Goal: Obtain resource: Obtain resource

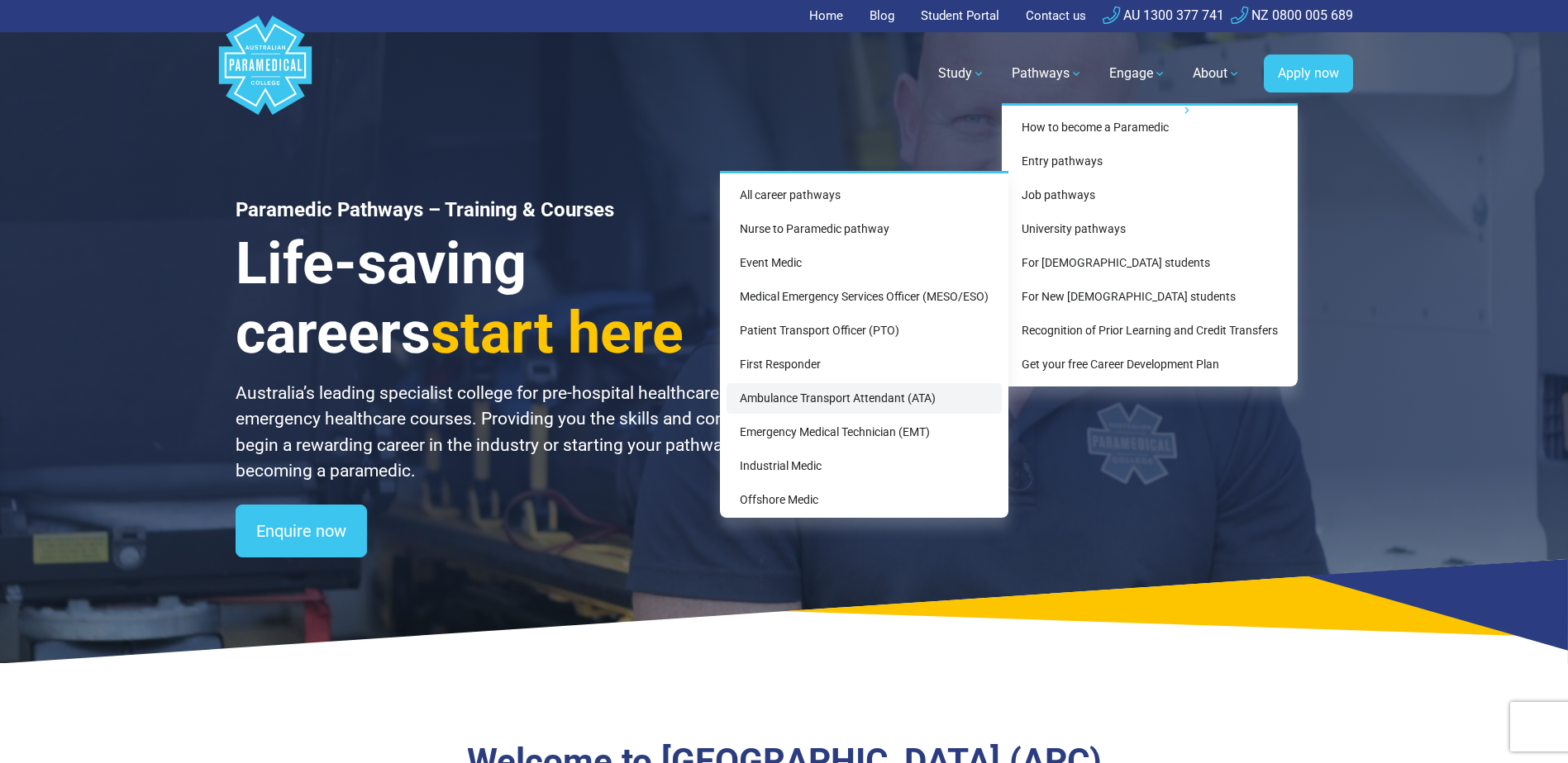
click at [798, 400] on link "Ambulance Transport Attendant (ATA)" at bounding box center [864, 398] width 275 height 30
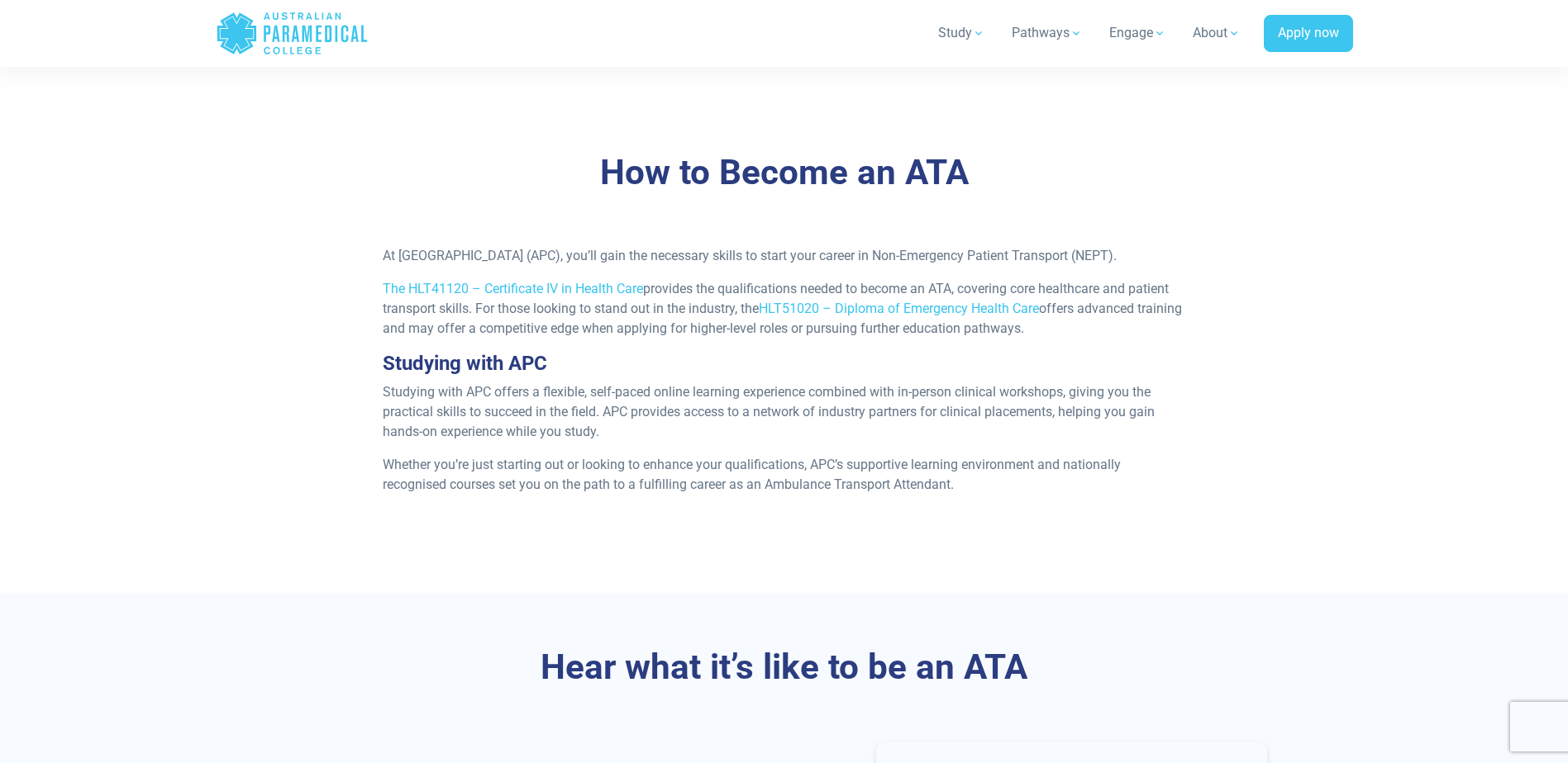
scroll to position [1404, 0]
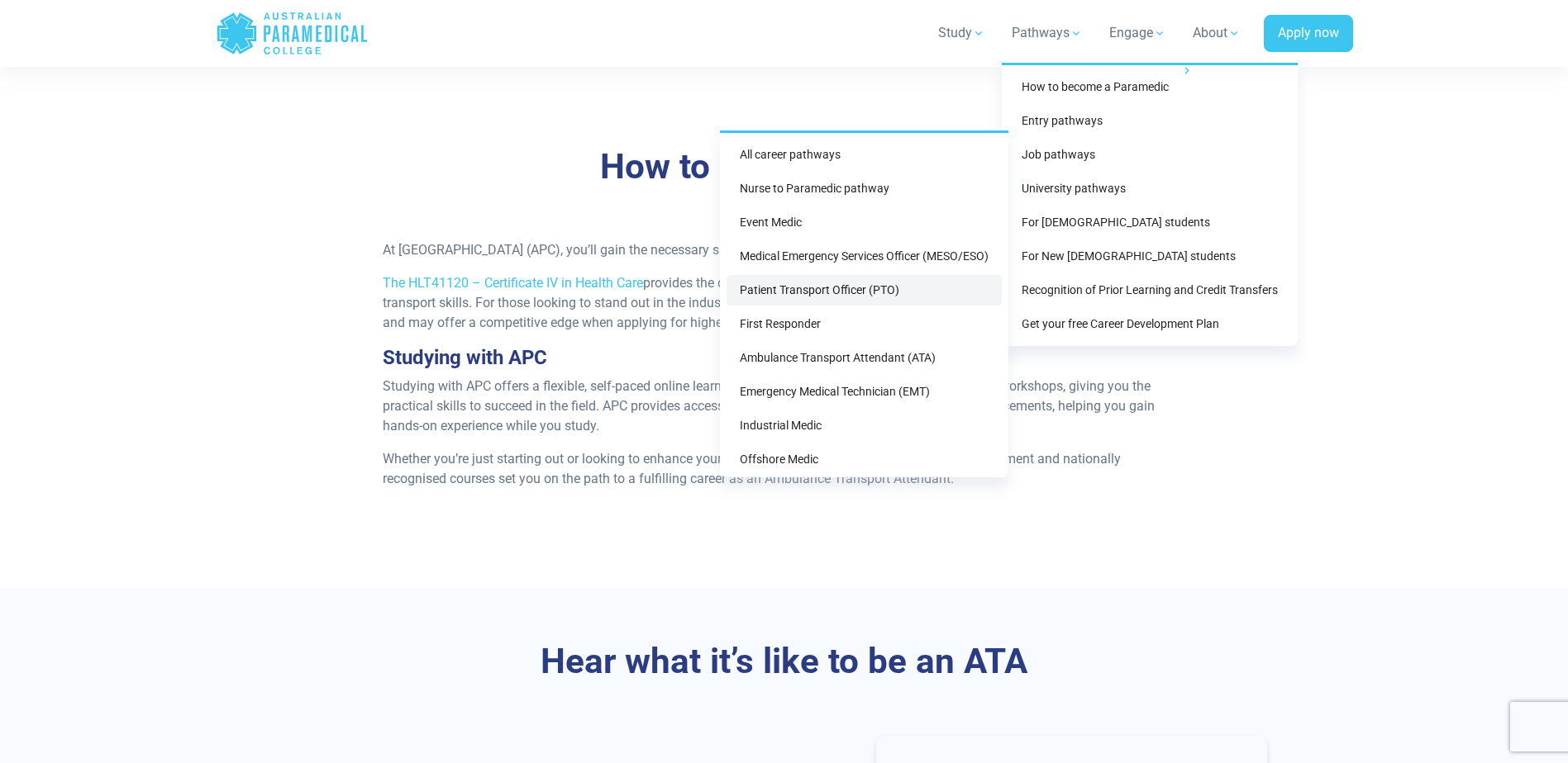
click at [832, 292] on link "Patient Transport Officer (PTO)" at bounding box center [864, 290] width 275 height 30
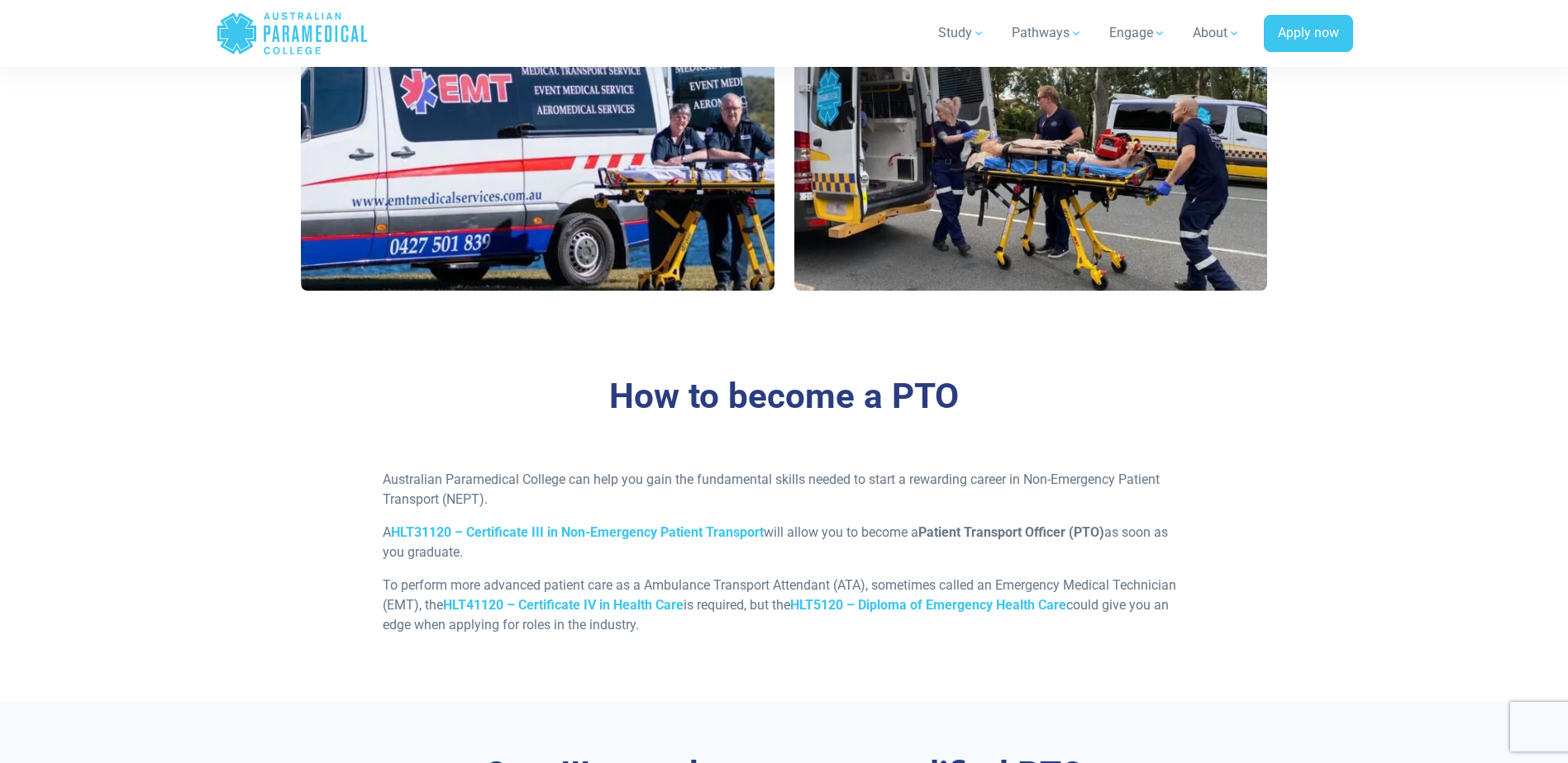
scroll to position [1074, 0]
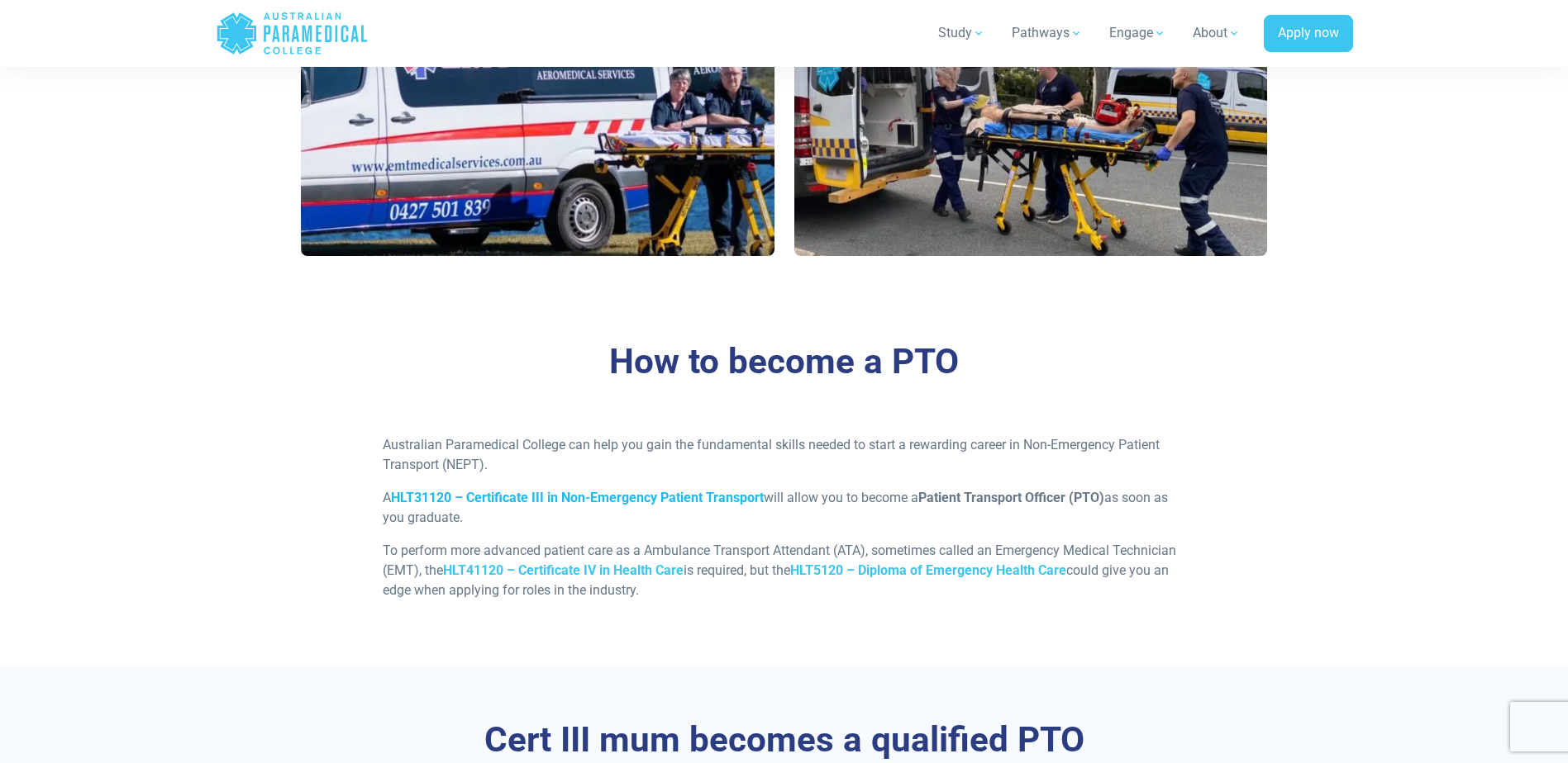
click at [676, 502] on strong "HLT31120 – Certificate III in Non-Emergency Patient Transport" at bounding box center [577, 498] width 372 height 16
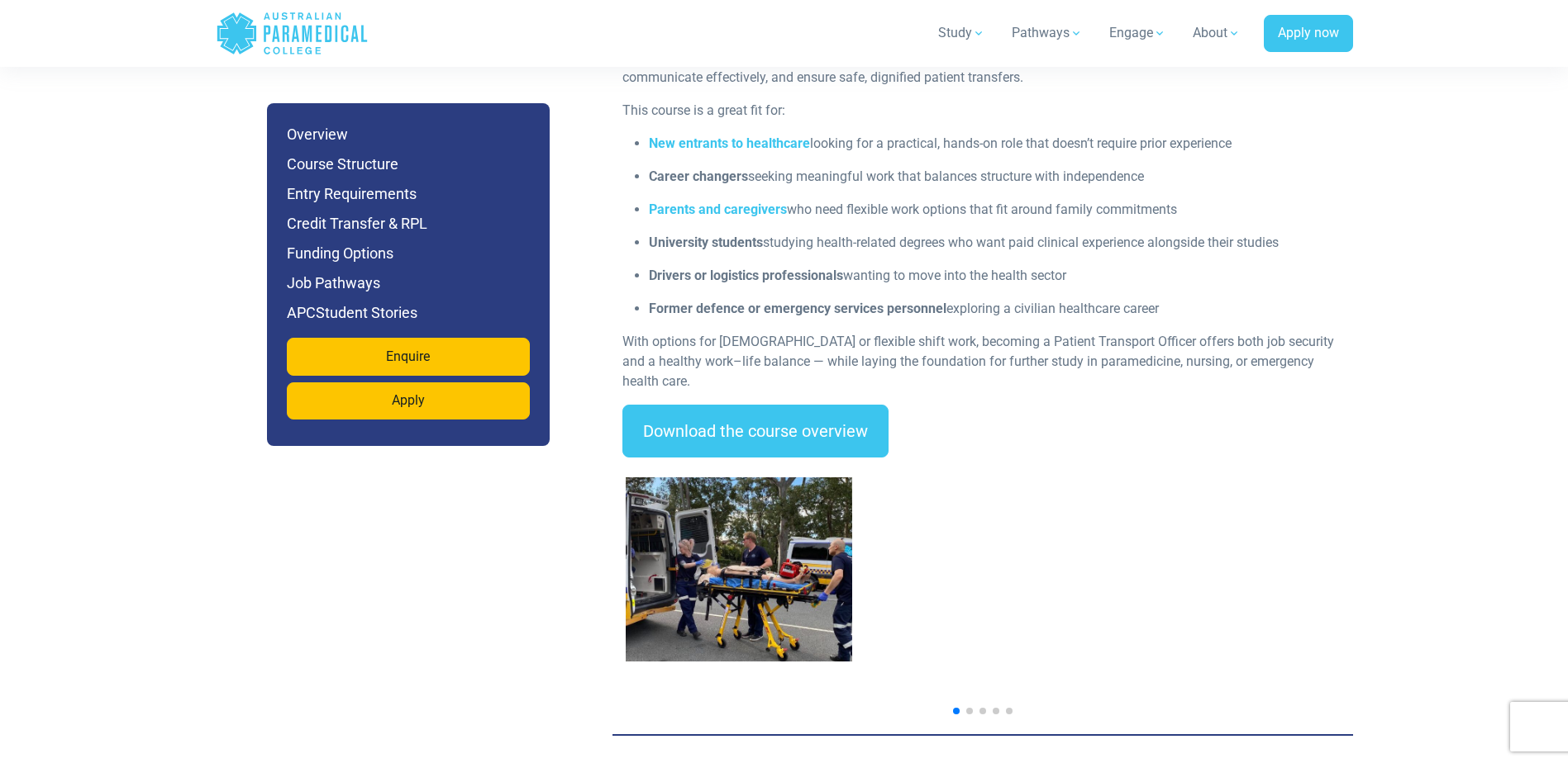
scroll to position [2230, 0]
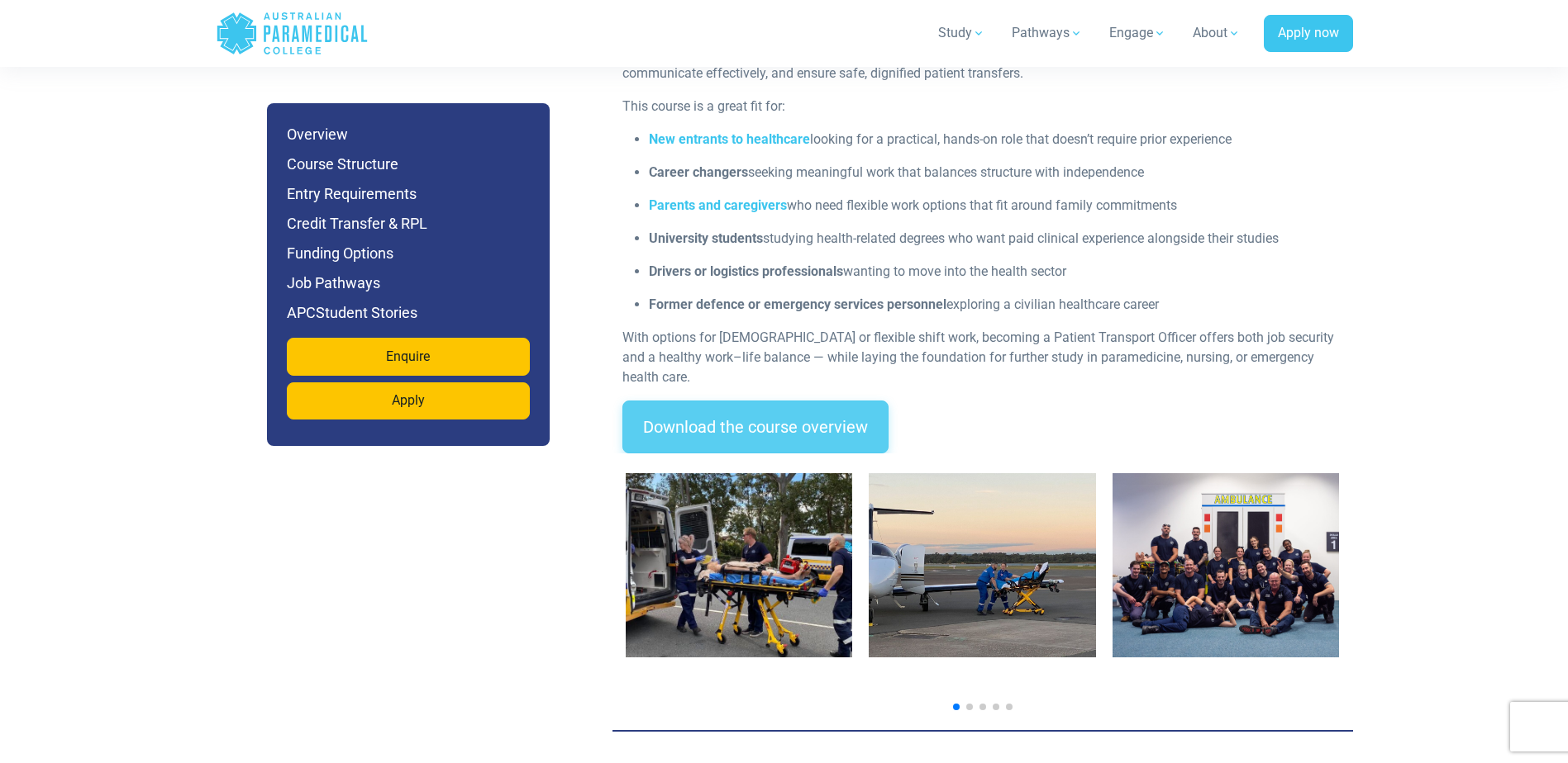
click at [812, 401] on link "Download the course overview" at bounding box center [755, 427] width 266 height 53
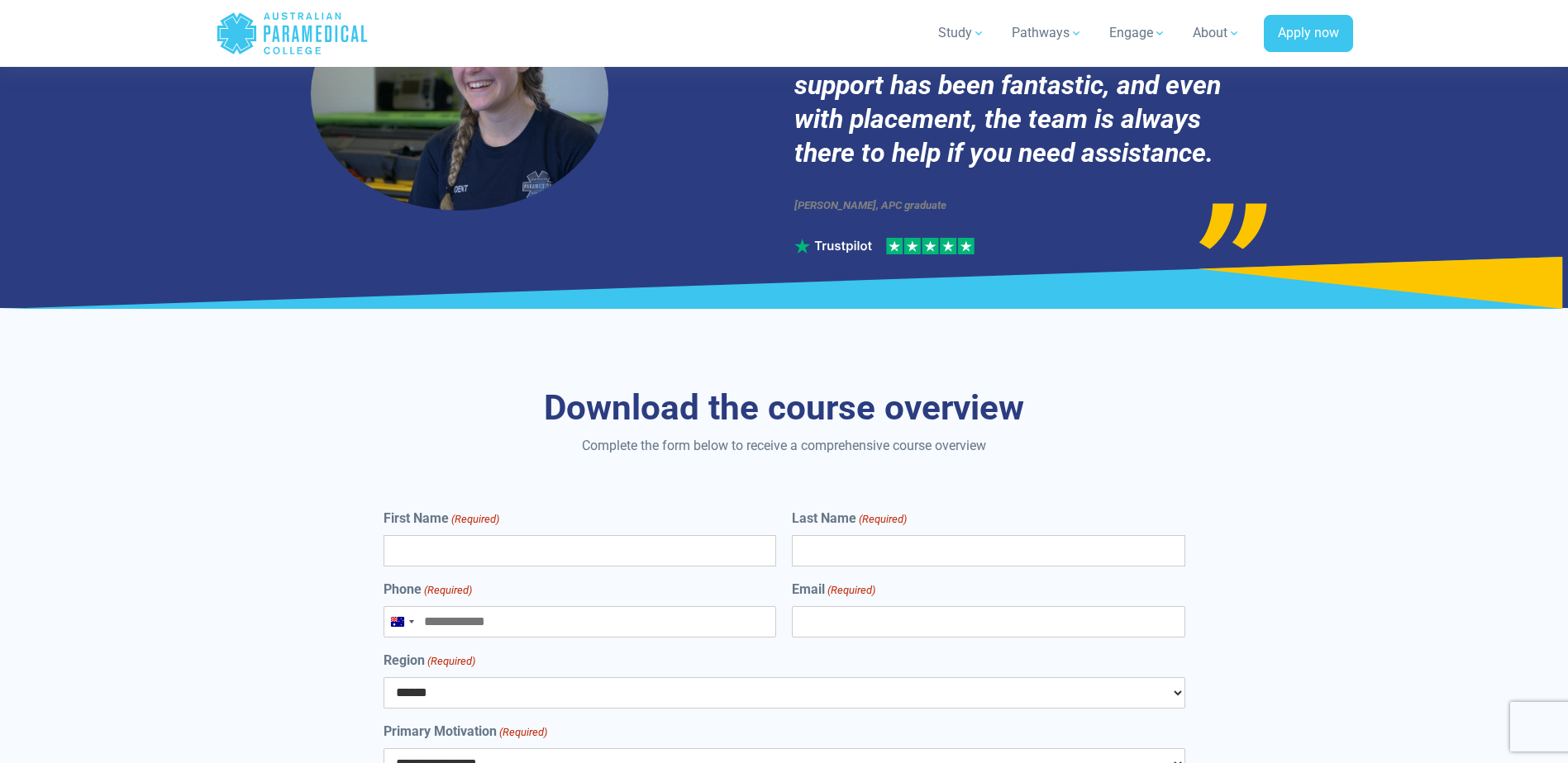
scroll to position [7418, 0]
